Goal: Check status: Check status

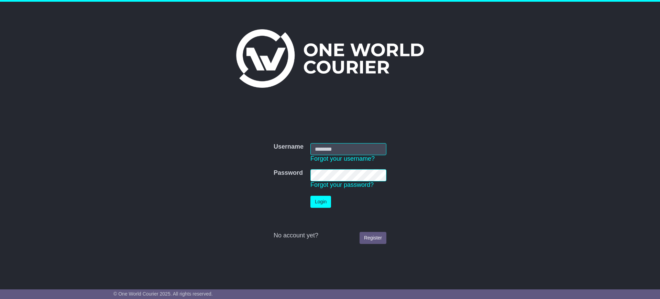
type input "**********"
click at [315, 204] on button "Login" at bounding box center [321, 202] width 21 height 12
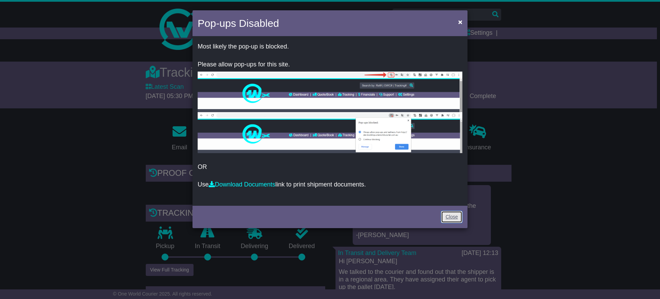
click at [452, 217] on link "Close" at bounding box center [451, 217] width 21 height 12
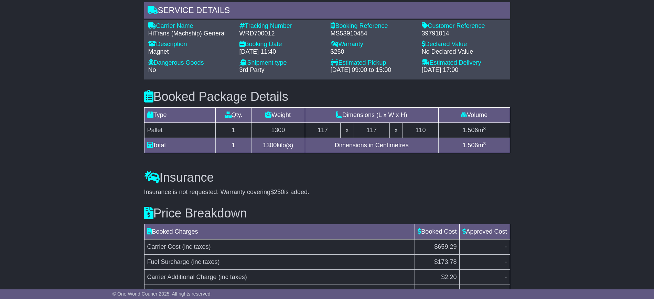
scroll to position [628, 0]
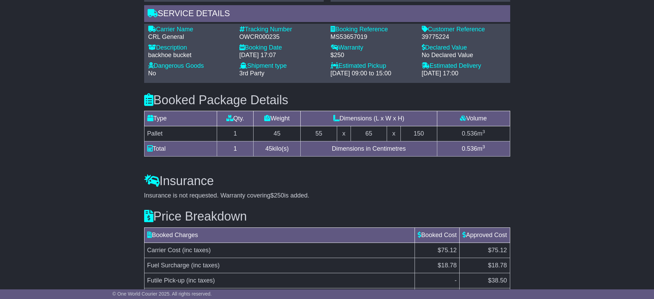
scroll to position [587, 0]
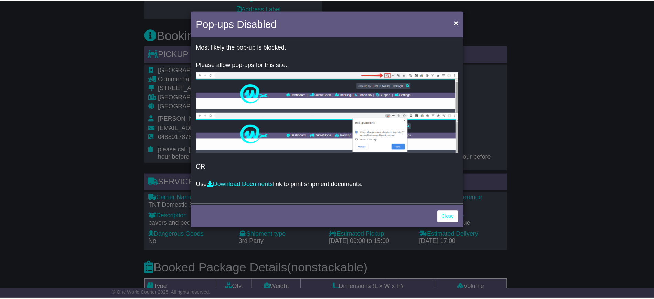
scroll to position [362, 0]
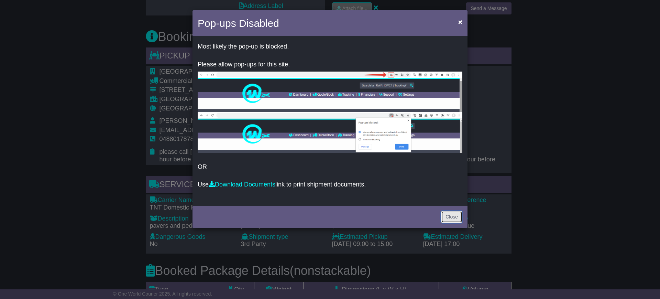
drag, startPoint x: 445, startPoint y: 216, endPoint x: 427, endPoint y: 213, distance: 18.4
click at [445, 216] on link "Close" at bounding box center [451, 217] width 21 height 12
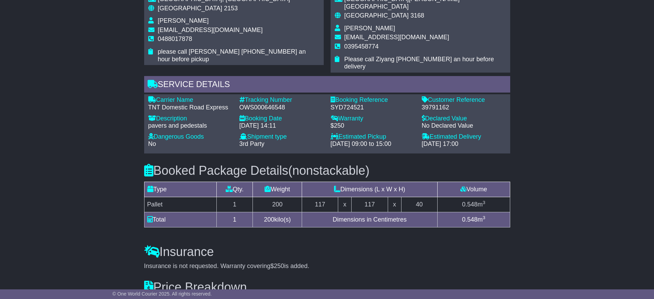
scroll to position [563, 0]
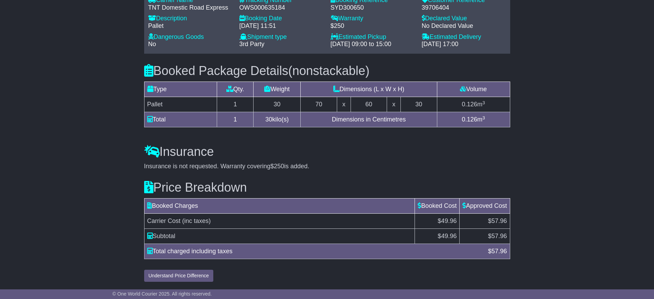
scroll to position [563, 0]
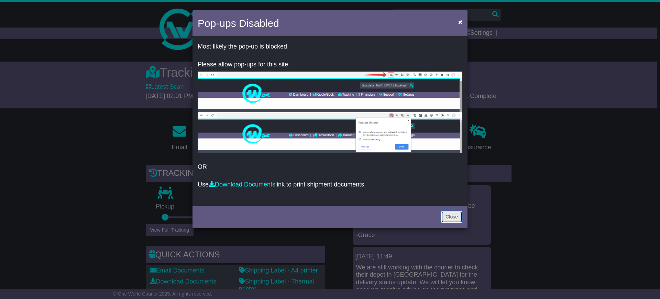
click at [449, 215] on link "Close" at bounding box center [451, 217] width 21 height 12
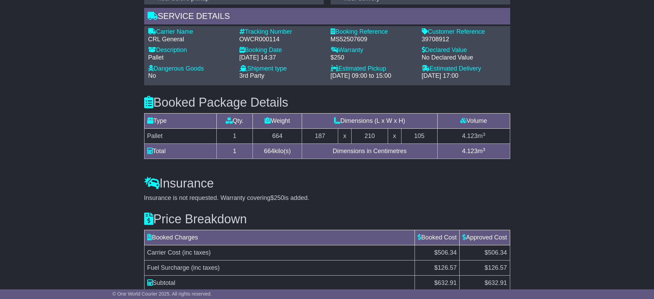
scroll to position [555, 0]
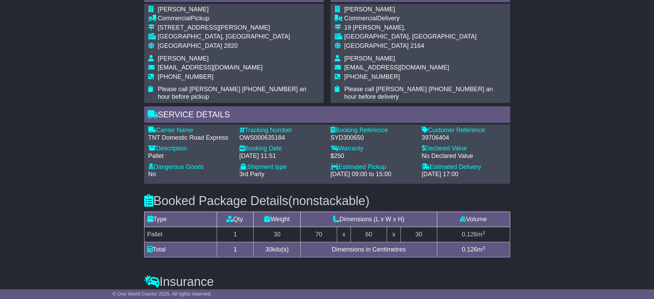
scroll to position [563, 0]
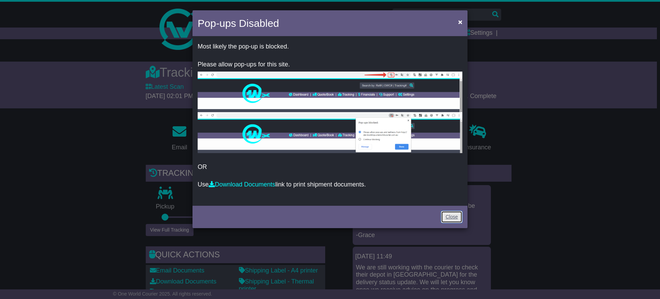
click at [457, 214] on link "Close" at bounding box center [451, 217] width 21 height 12
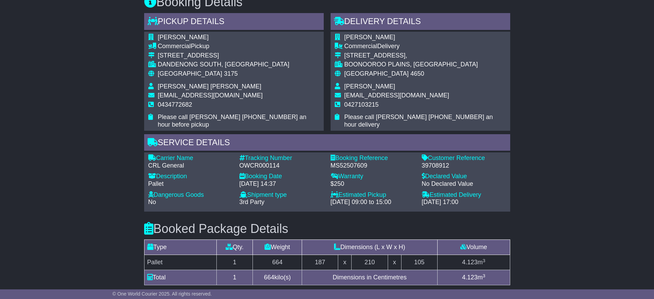
scroll to position [555, 0]
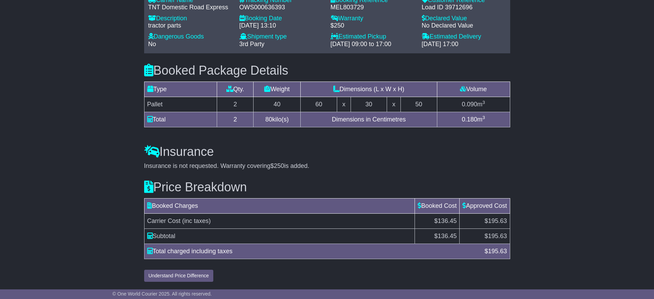
scroll to position [559, 0]
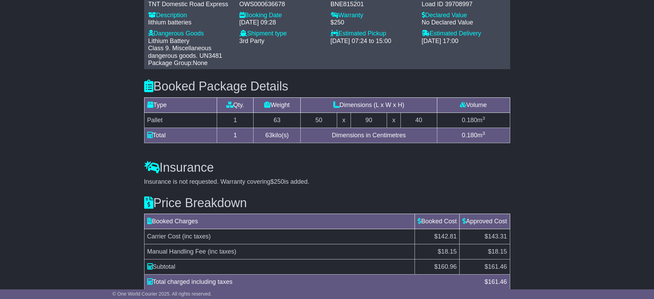
scroll to position [559, 0]
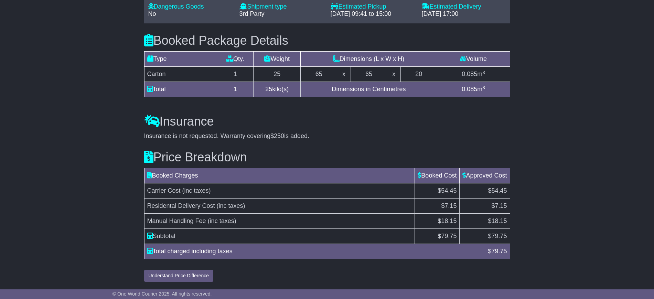
scroll to position [601, 0]
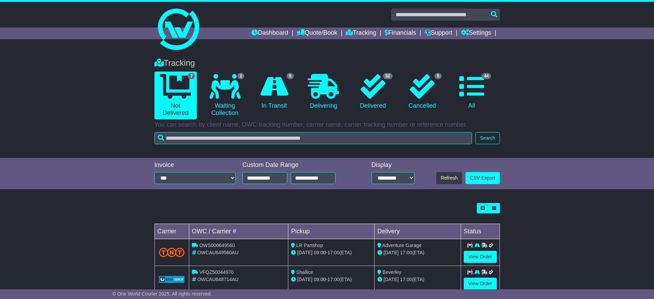
scroll to position [2, 0]
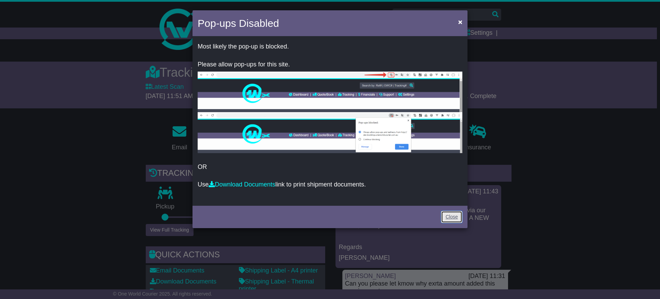
click at [452, 216] on link "Close" at bounding box center [451, 217] width 21 height 12
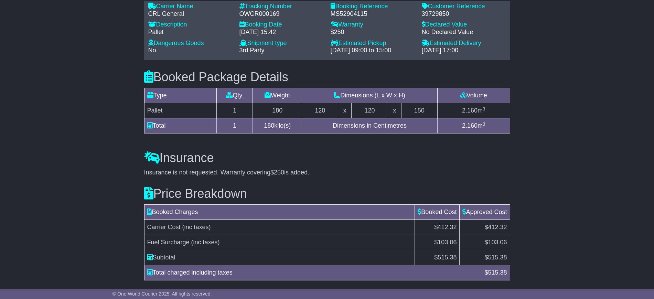
scroll to position [555, 0]
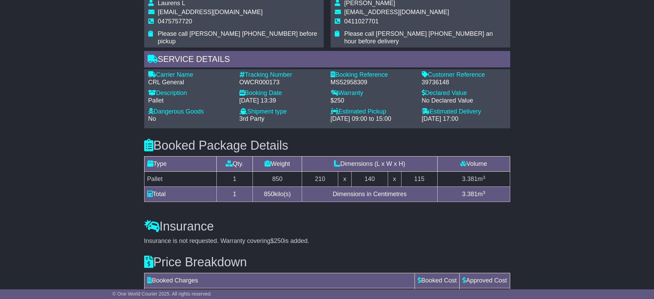
scroll to position [571, 0]
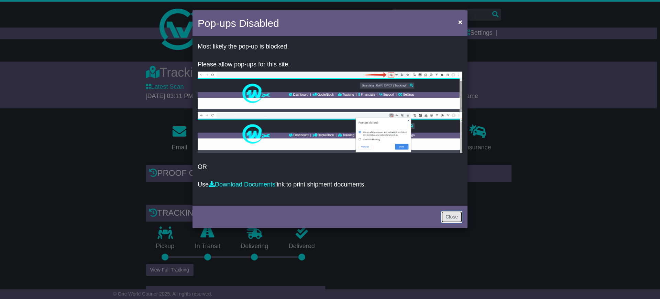
click at [448, 212] on link "Close" at bounding box center [451, 217] width 21 height 12
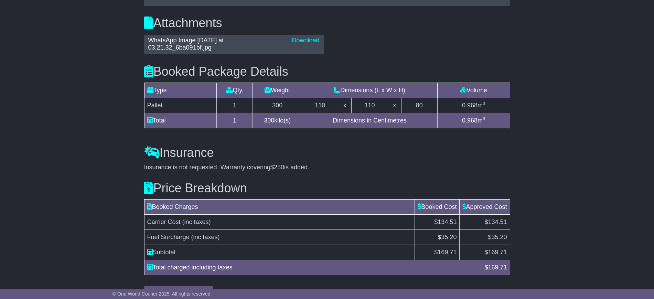
scroll to position [691, 0]
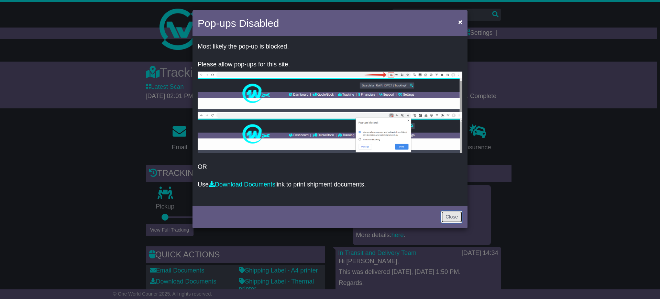
click at [452, 218] on link "Close" at bounding box center [451, 217] width 21 height 12
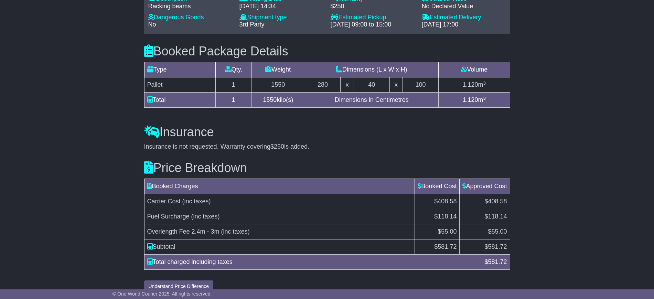
scroll to position [571, 0]
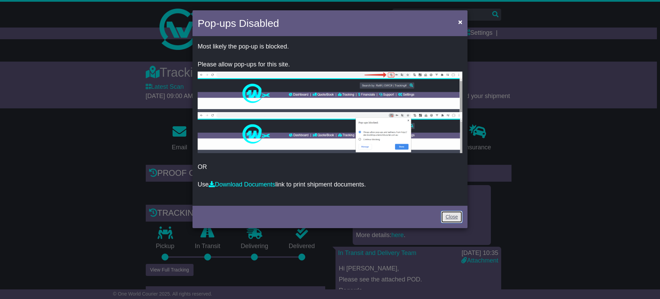
click at [456, 219] on link "Close" at bounding box center [451, 217] width 21 height 12
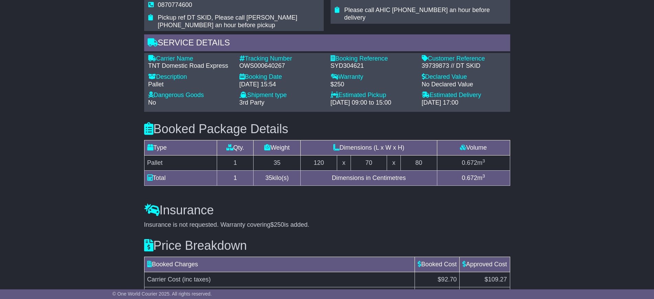
scroll to position [578, 0]
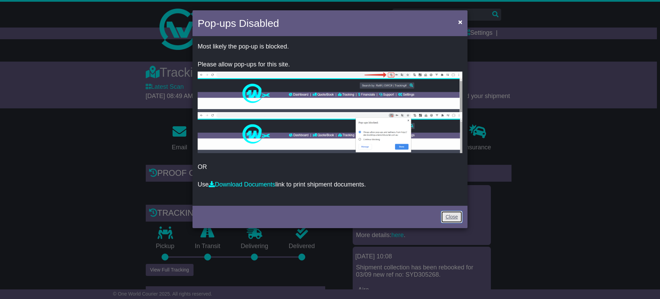
click at [455, 215] on link "Close" at bounding box center [451, 217] width 21 height 12
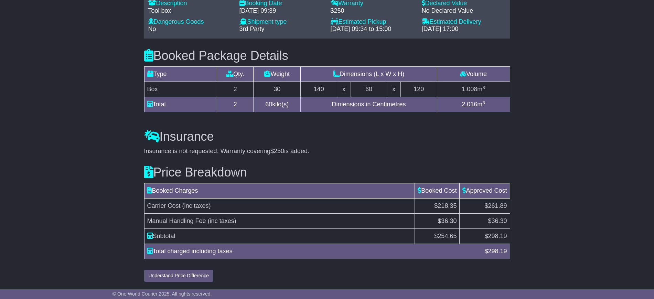
scroll to position [578, 0]
